Goal: Find contact information: Find contact information

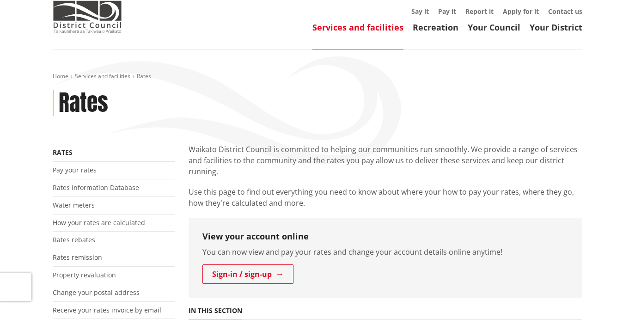
scroll to position [52, 0]
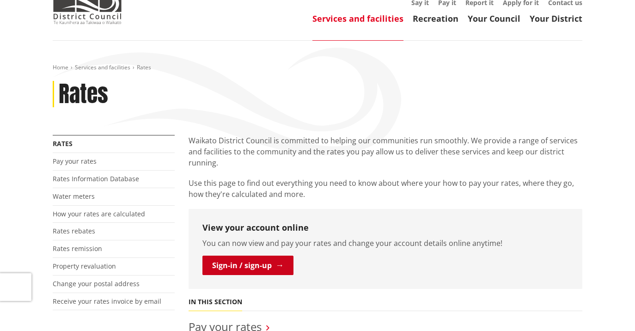
click at [252, 265] on link "Sign-in / sign-up" at bounding box center [248, 265] width 91 height 19
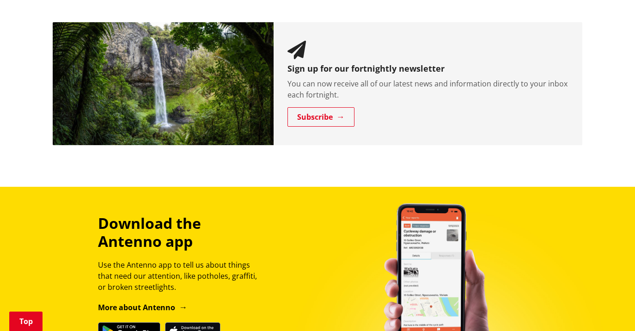
scroll to position [1166, 0]
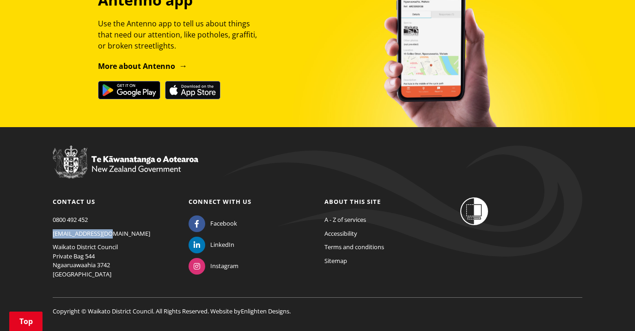
drag, startPoint x: 124, startPoint y: 212, endPoint x: 43, endPoint y: 211, distance: 80.5
click at [43, 211] on footer "Contact us [PHONE_NUMBER] [EMAIL_ADDRESS][DOMAIN_NAME] [GEOGRAPHIC_DATA] Privat…" at bounding box center [317, 240] width 635 height 226
copy link "[EMAIL_ADDRESS][DOMAIN_NAME]"
